Goal: Complete application form

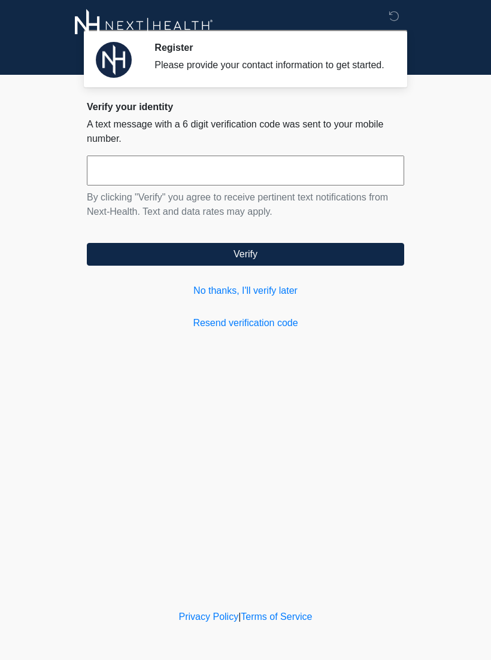
click at [179, 183] on input "text" at bounding box center [245, 171] width 317 height 30
type input "******"
click at [272, 266] on button "Verify" at bounding box center [245, 254] width 317 height 23
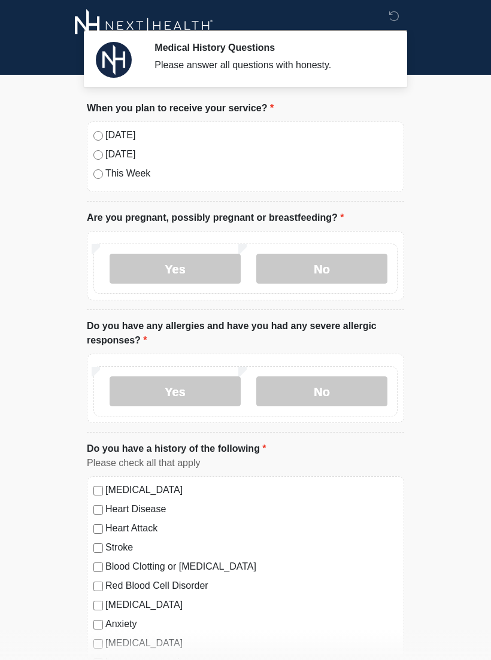
click at [330, 270] on label "No" at bounding box center [321, 269] width 131 height 30
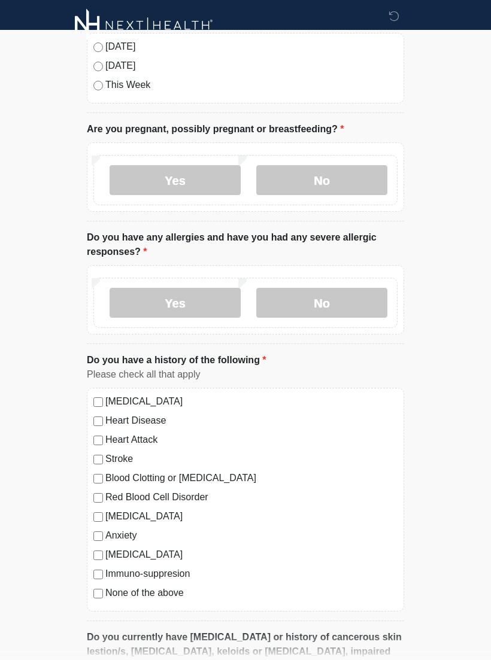
scroll to position [89, 0]
click at [321, 298] on label "No" at bounding box center [321, 303] width 131 height 30
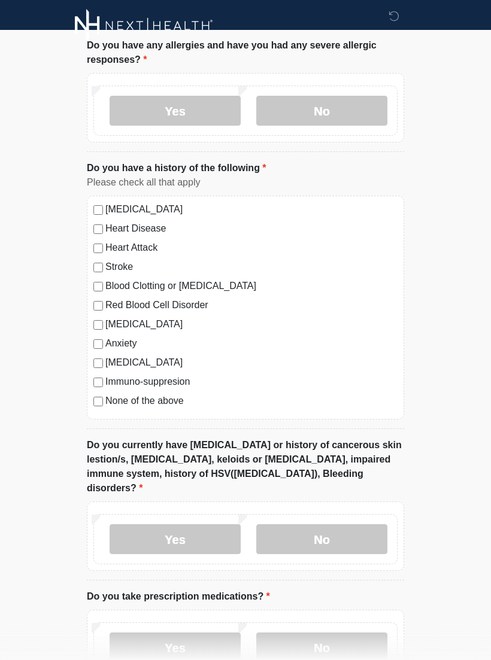
scroll to position [282, 0]
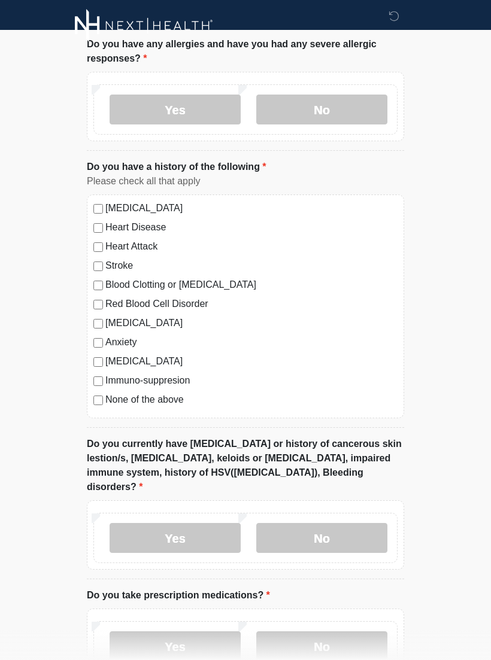
click at [108, 400] on label "None of the above" at bounding box center [251, 399] width 292 height 14
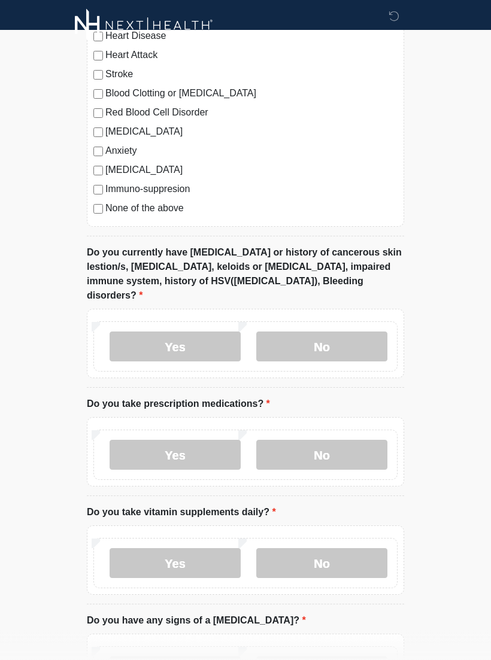
scroll to position [473, 0]
click at [345, 332] on label "No" at bounding box center [321, 346] width 131 height 30
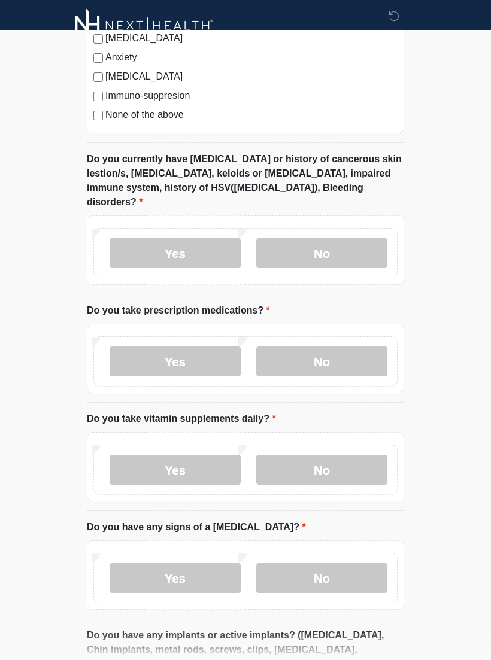
scroll to position [567, 0]
click at [340, 354] on label "No" at bounding box center [321, 361] width 131 height 30
click at [343, 455] on label "No" at bounding box center [321, 470] width 131 height 30
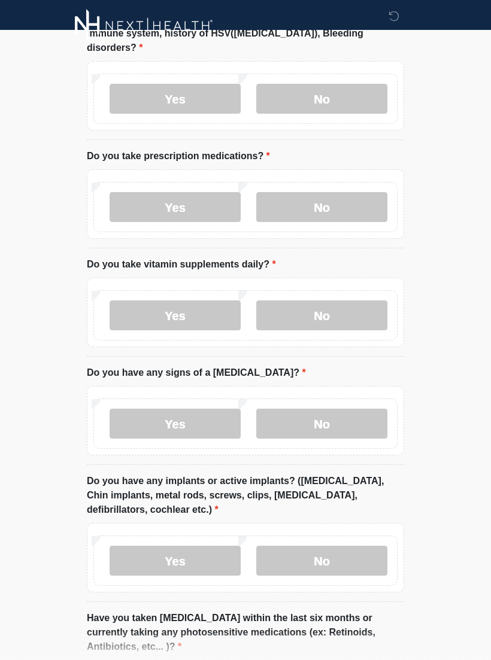
scroll to position [722, 0]
click at [342, 408] on label "No" at bounding box center [321, 423] width 131 height 30
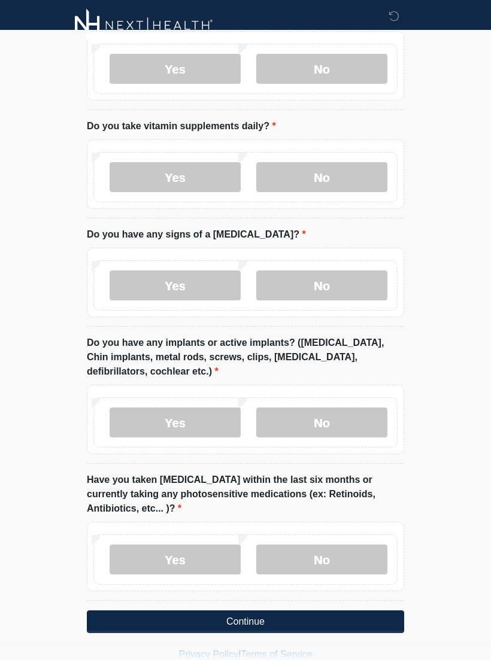
scroll to position [860, 0]
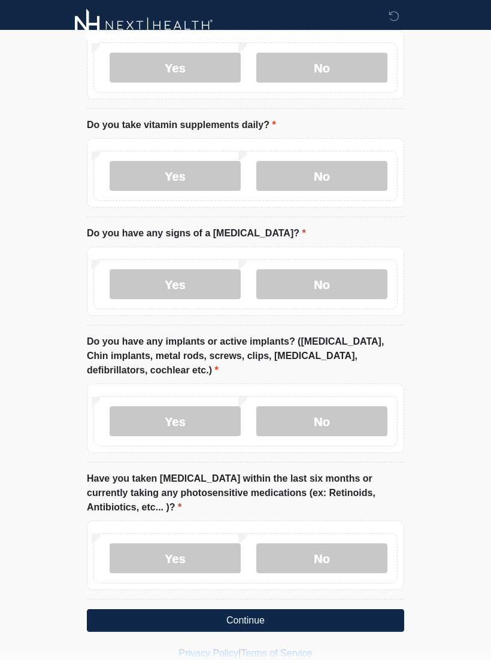
click at [351, 410] on label "No" at bounding box center [321, 422] width 131 height 30
click at [334, 544] on label "No" at bounding box center [321, 559] width 131 height 30
click at [258, 610] on button "Continue" at bounding box center [245, 621] width 317 height 23
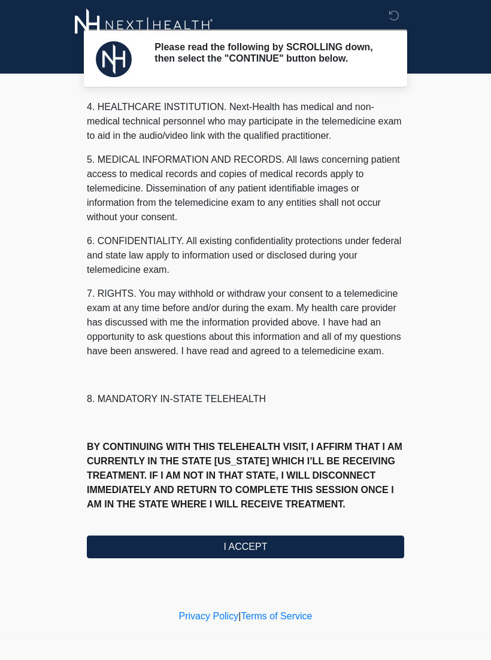
scroll to position [360, 0]
click at [244, 550] on button "I ACCEPT" at bounding box center [245, 547] width 317 height 23
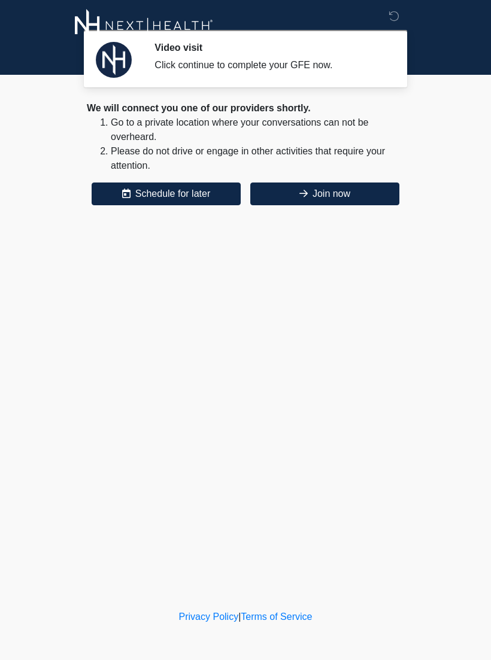
click at [331, 188] on button "Join now" at bounding box center [324, 193] width 149 height 23
